Goal: Task Accomplishment & Management: Use online tool/utility

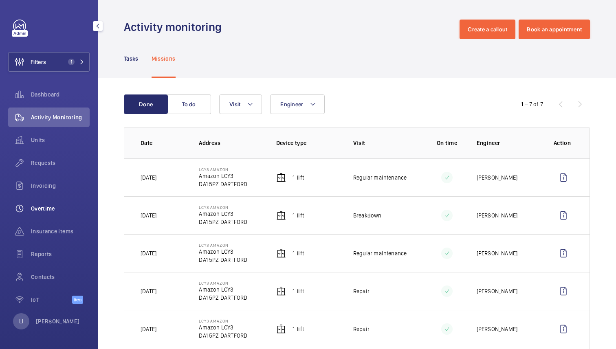
click at [46, 207] on span "Overtime" at bounding box center [60, 208] width 59 height 8
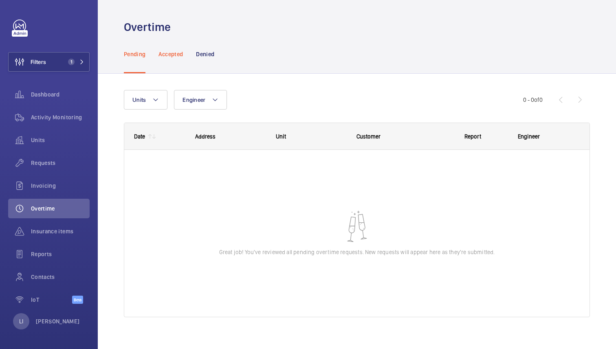
click at [176, 54] on p "Accepted" at bounding box center [170, 54] width 24 height 8
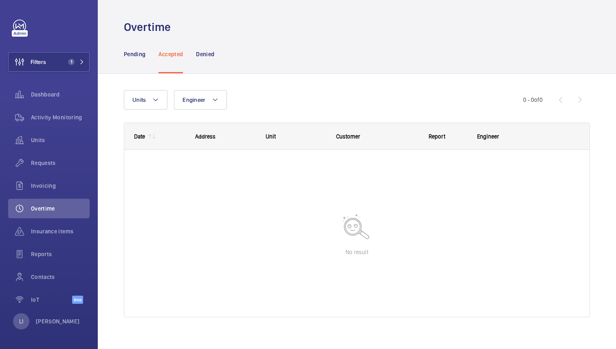
click at [146, 51] on nav "Pending Accepted Denied" at bounding box center [169, 54] width 90 height 39
click at [51, 322] on p "[PERSON_NAME]" at bounding box center [58, 321] width 44 height 8
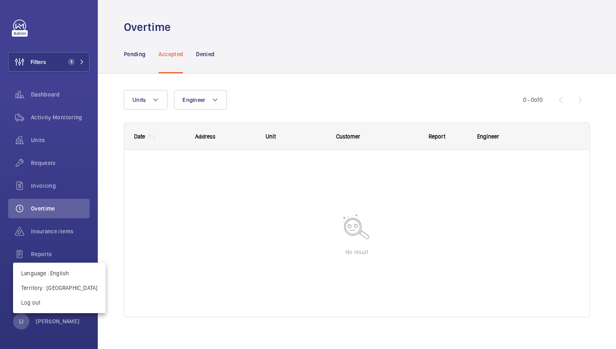
click at [285, 66] on div at bounding box center [308, 174] width 616 height 349
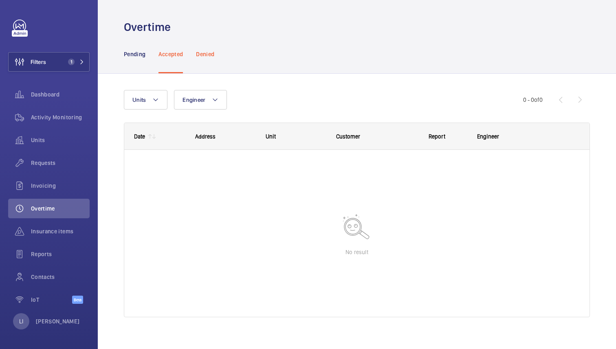
click at [207, 57] on p "Denied" at bounding box center [205, 54] width 18 height 8
click at [135, 58] on p "Pending" at bounding box center [135, 54] width 22 height 8
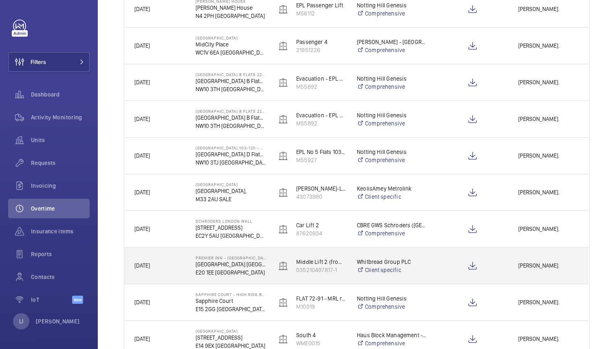
scroll to position [186, 0]
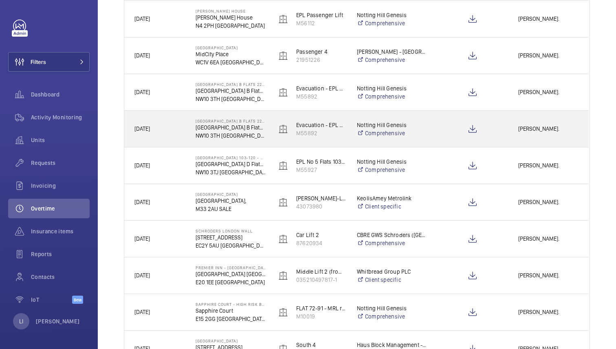
click at [236, 135] on p "NW10 3TH [GEOGRAPHIC_DATA]" at bounding box center [231, 136] width 70 height 8
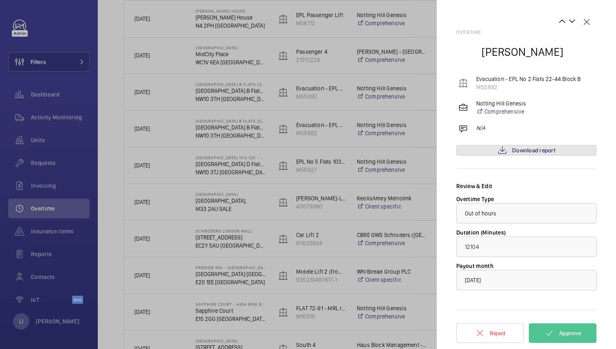
click at [523, 150] on span "Download report" at bounding box center [533, 150] width 43 height 7
